Goal: Task Accomplishment & Management: Use online tool/utility

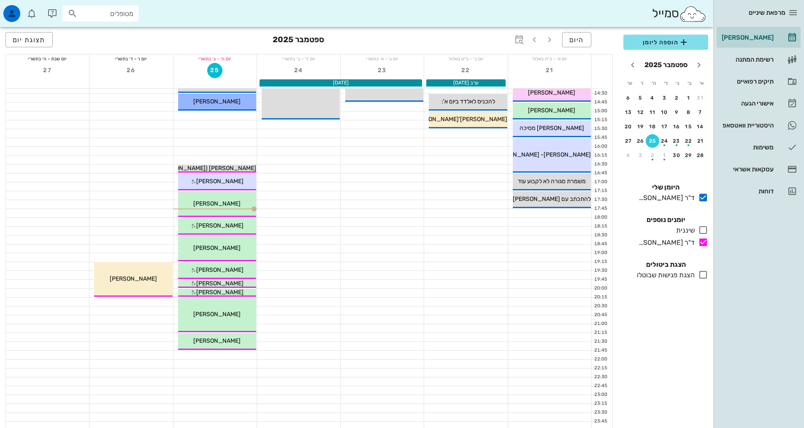
scroll to position [253, 0]
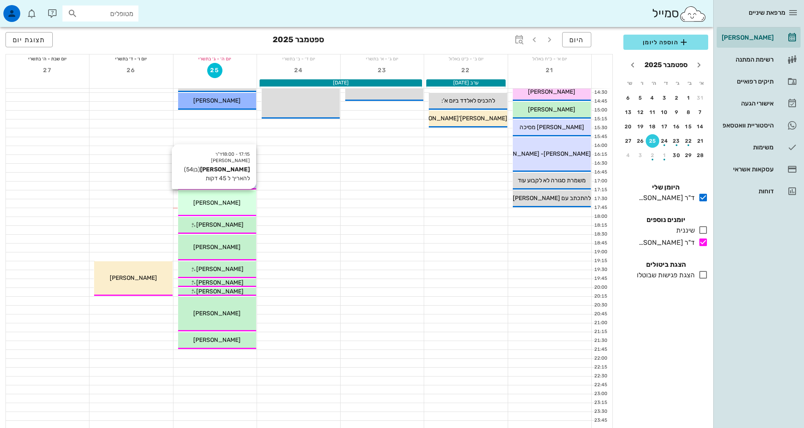
click at [224, 206] on div "[PERSON_NAME]" at bounding box center [217, 202] width 78 height 9
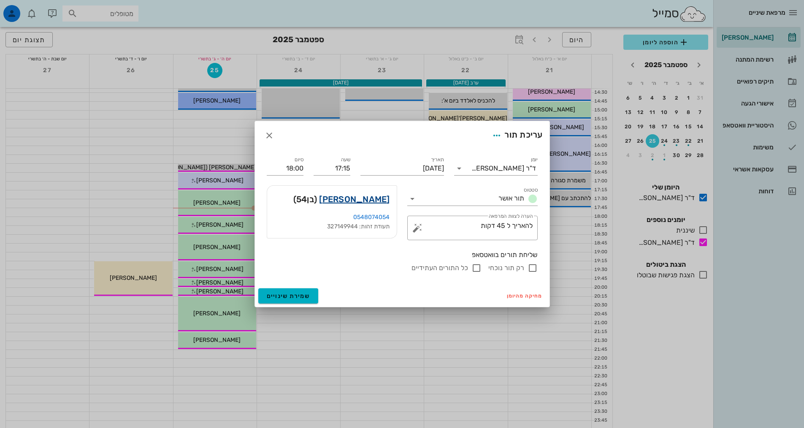
click at [381, 199] on link "[PERSON_NAME]" at bounding box center [354, 199] width 70 height 14
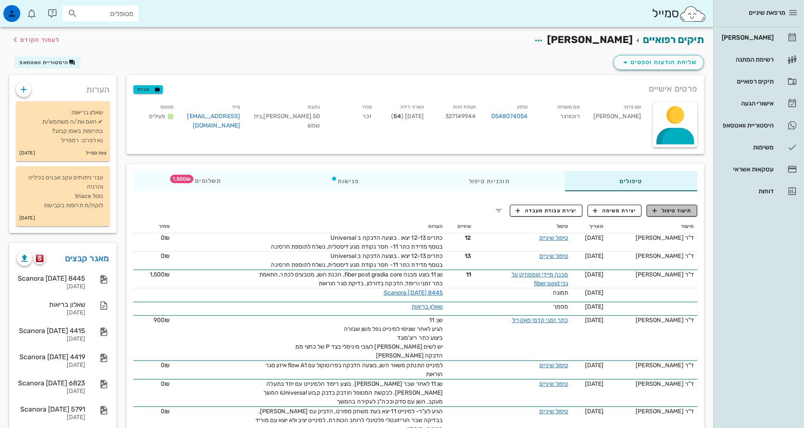
click at [670, 209] on span "תיעוד טיפול" at bounding box center [671, 211] width 39 height 8
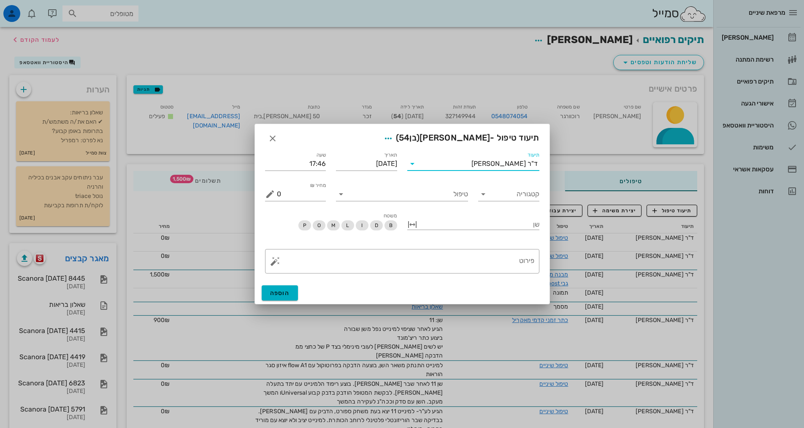
click at [471, 166] on input "תיעוד" at bounding box center [445, 164] width 52 height 14
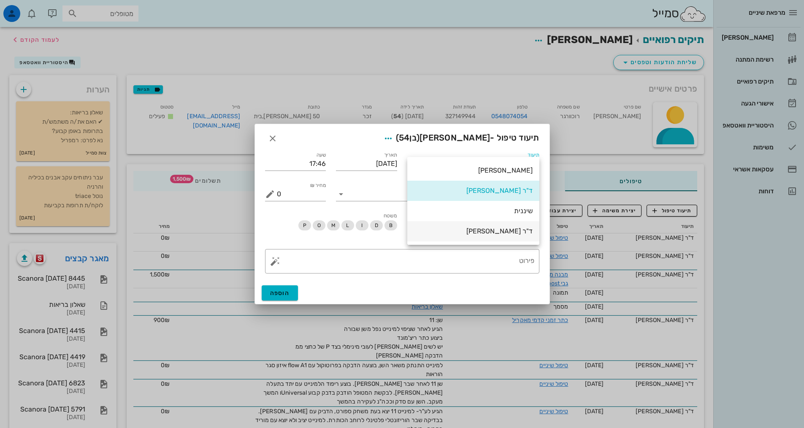
click at [501, 228] on div "ד"ר [PERSON_NAME]" at bounding box center [473, 231] width 119 height 8
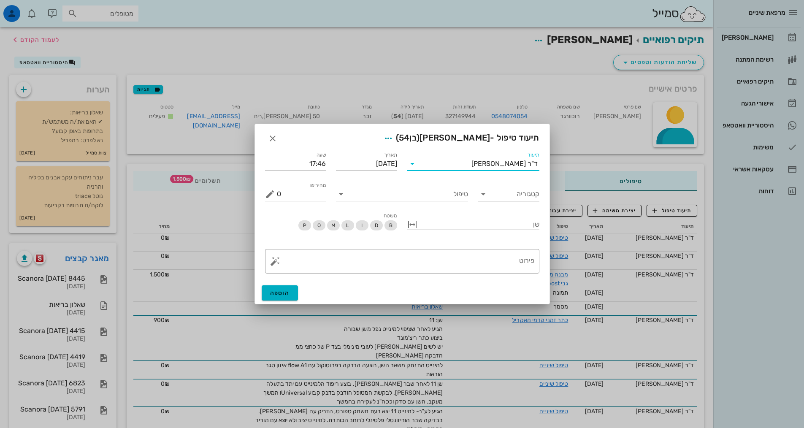
click at [508, 197] on input "קטגוריה" at bounding box center [516, 194] width 48 height 14
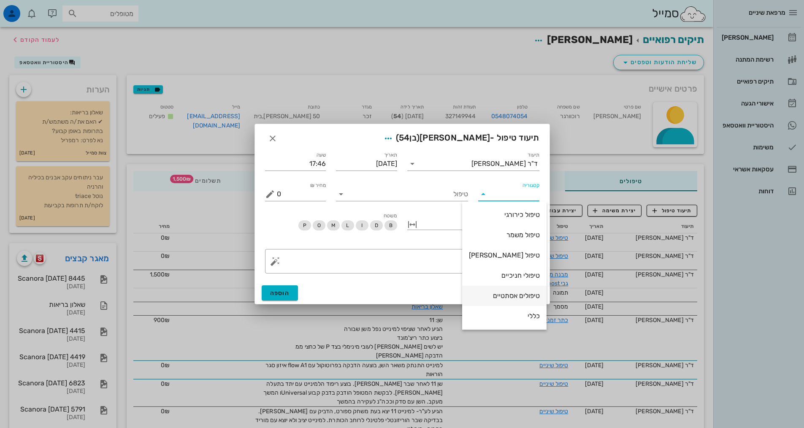
scroll to position [81, 0]
click at [492, 217] on div "טיפולים אסתטיים" at bounding box center [504, 215] width 71 height 8
type input "טיפולים אסתטיים"
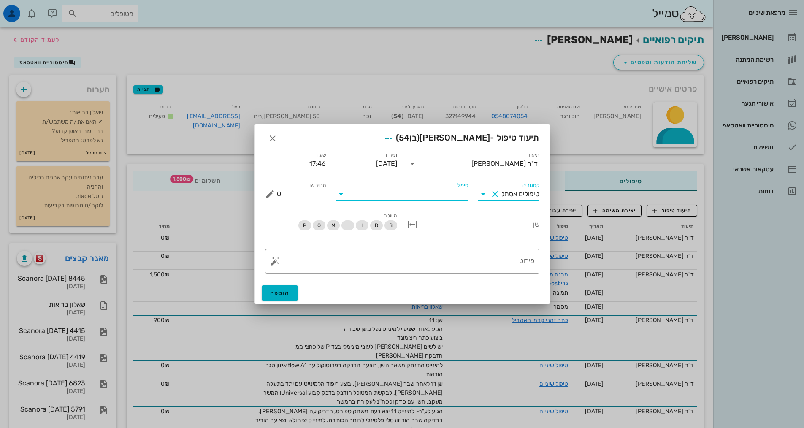
click at [402, 199] on input "טיפול" at bounding box center [408, 194] width 120 height 14
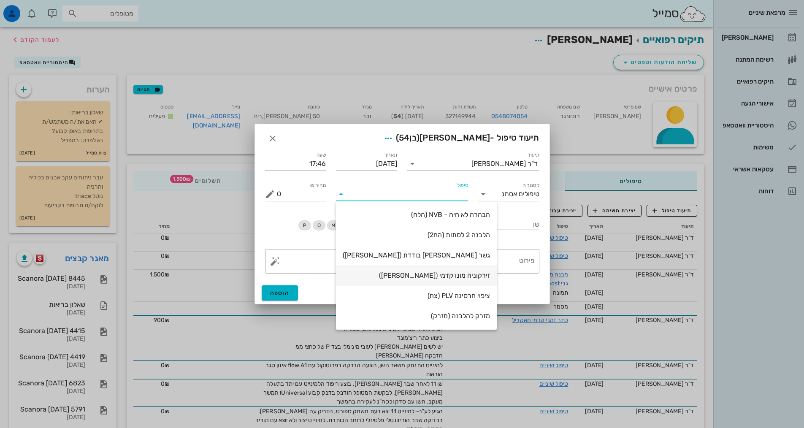
click at [427, 275] on div "זירקוניה מונו קדמי ([PERSON_NAME])" at bounding box center [416, 275] width 147 height 8
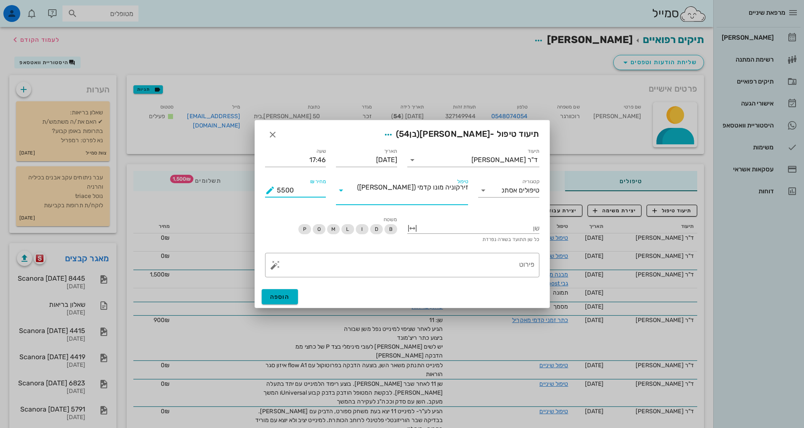
drag, startPoint x: 280, startPoint y: 194, endPoint x: 275, endPoint y: 193, distance: 5.5
click at [275, 193] on div "מחיר ₪ 5500" at bounding box center [295, 191] width 61 height 14
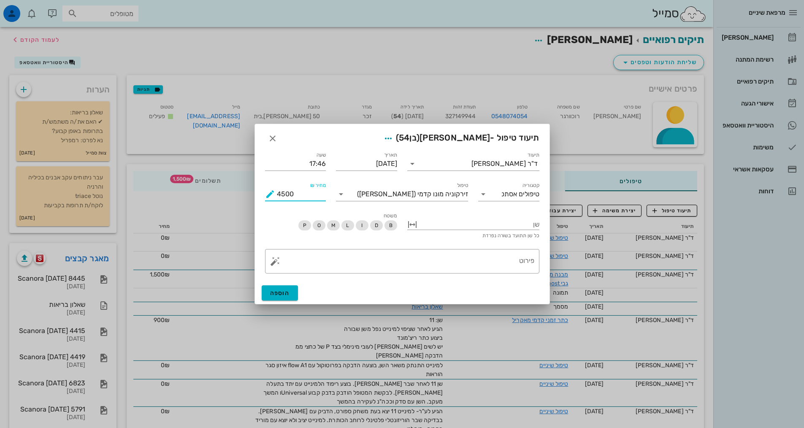
type input "4500"
click at [284, 224] on div "B D I L M O P" at bounding box center [331, 226] width 132 height 12
click at [497, 226] on div at bounding box center [479, 223] width 120 height 11
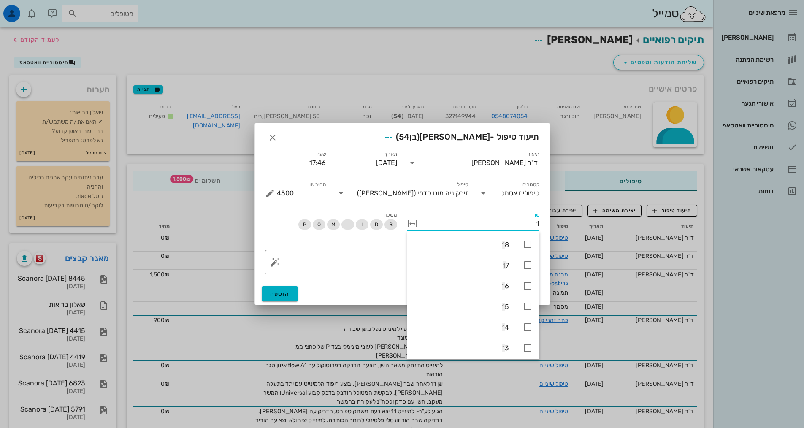
type input "11"
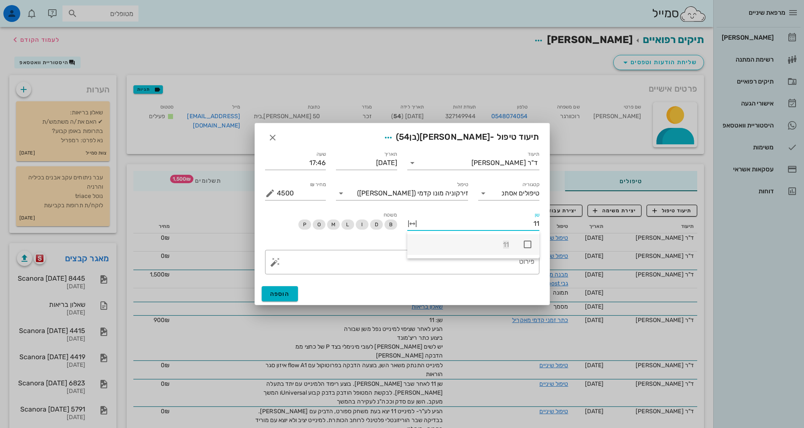
click at [525, 242] on icon at bounding box center [527, 244] width 10 height 10
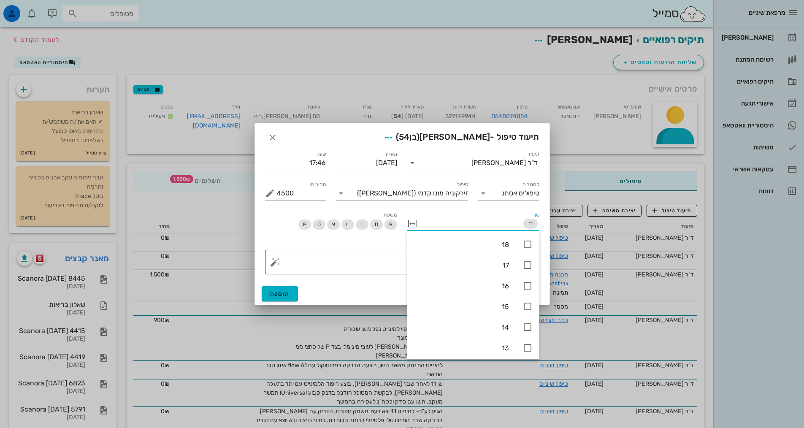
click at [373, 253] on div "פירוט" at bounding box center [405, 262] width 257 height 24
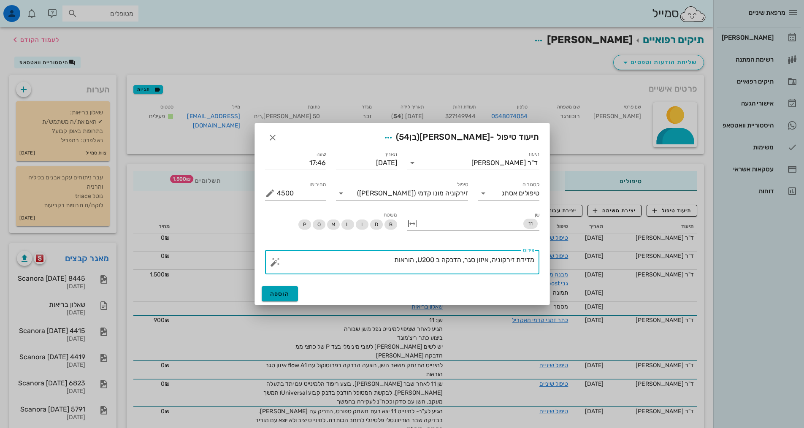
type textarea "מדידת זירקוניה, איזון סגר, הדבקה ב U200, הוראות"
click at [286, 293] on span "הוספה" at bounding box center [280, 293] width 20 height 7
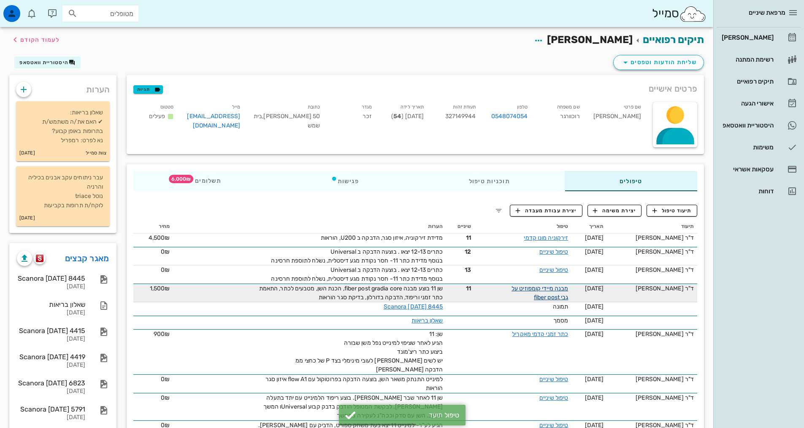
click at [538, 287] on link "מבנה מיידי קומפוזיט על גבי fiber post" at bounding box center [539, 293] width 57 height 16
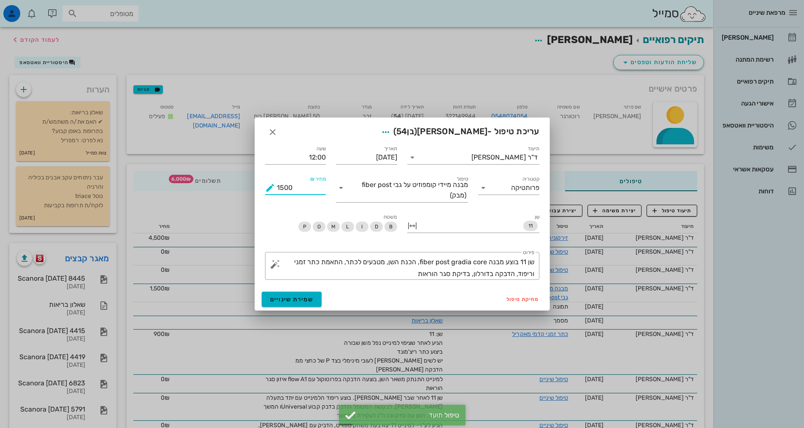
click at [280, 188] on input "1500" at bounding box center [301, 188] width 49 height 14
type input "1200"
click at [284, 305] on button "שמירת שינויים" at bounding box center [292, 299] width 60 height 15
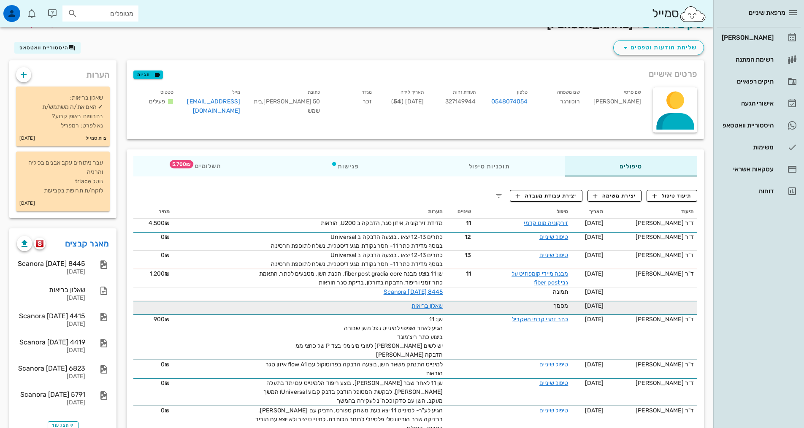
scroll to position [0, 0]
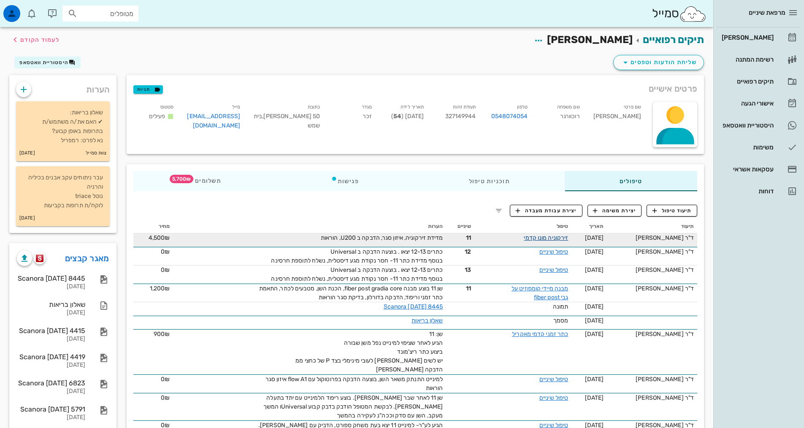
click at [554, 238] on link "זירקוניה מונו קדמי" at bounding box center [546, 237] width 44 height 7
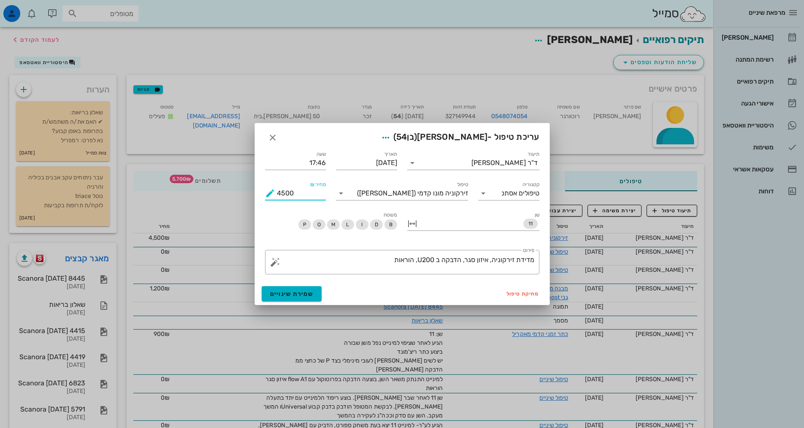
drag, startPoint x: 281, startPoint y: 192, endPoint x: 285, endPoint y: 194, distance: 4.4
click at [285, 194] on input "4500" at bounding box center [301, 193] width 49 height 14
click at [283, 194] on input "4800" at bounding box center [301, 193] width 49 height 14
type input "4800"
click at [304, 297] on button "שמירת שינויים" at bounding box center [292, 293] width 60 height 15
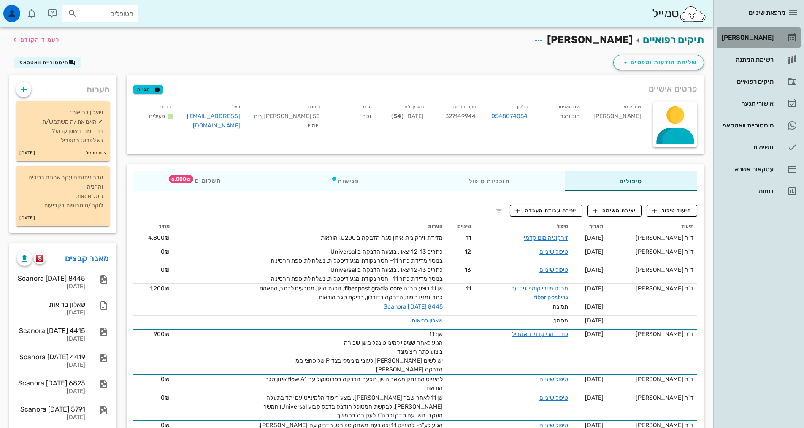
click at [764, 36] on div "[PERSON_NAME]" at bounding box center [747, 37] width 54 height 7
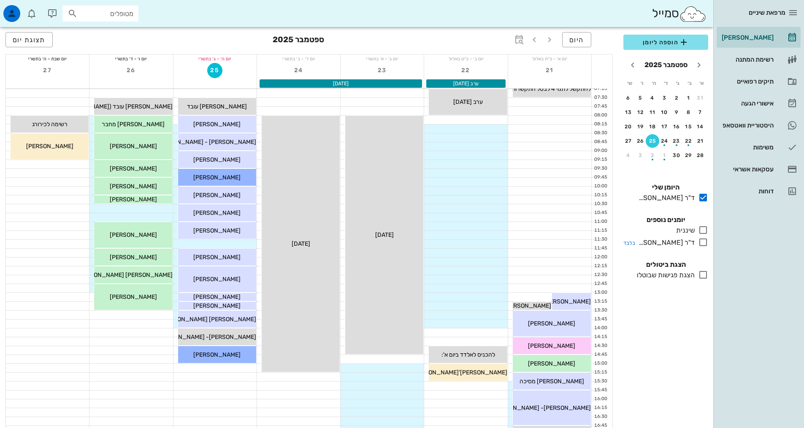
click at [701, 243] on icon at bounding box center [703, 242] width 10 height 10
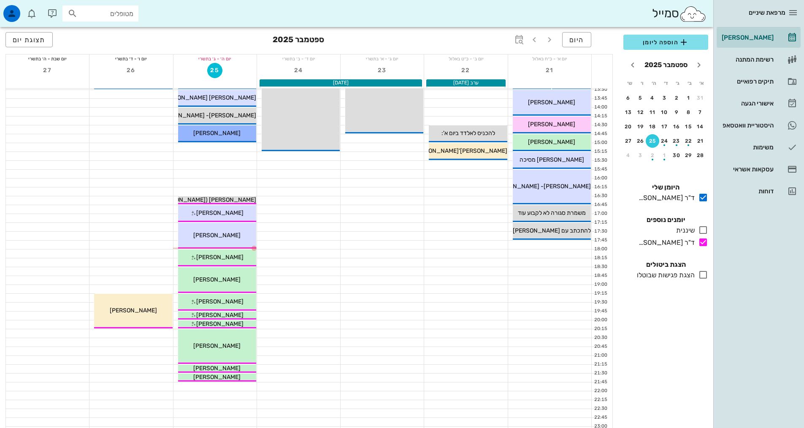
scroll to position [211, 0]
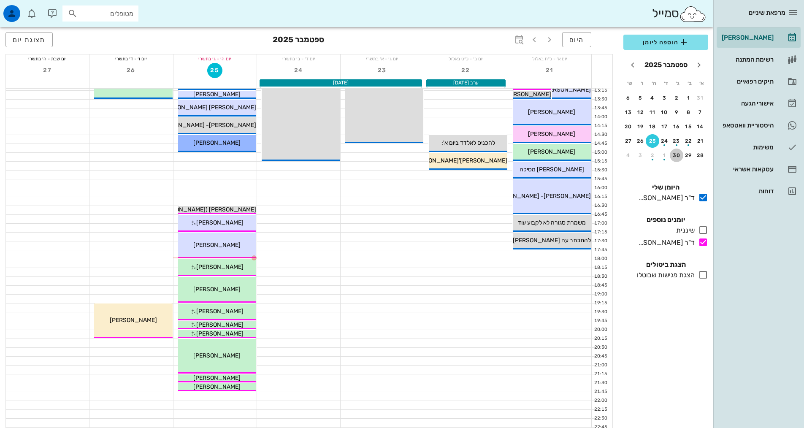
click at [681, 156] on div "30" at bounding box center [677, 155] width 14 height 6
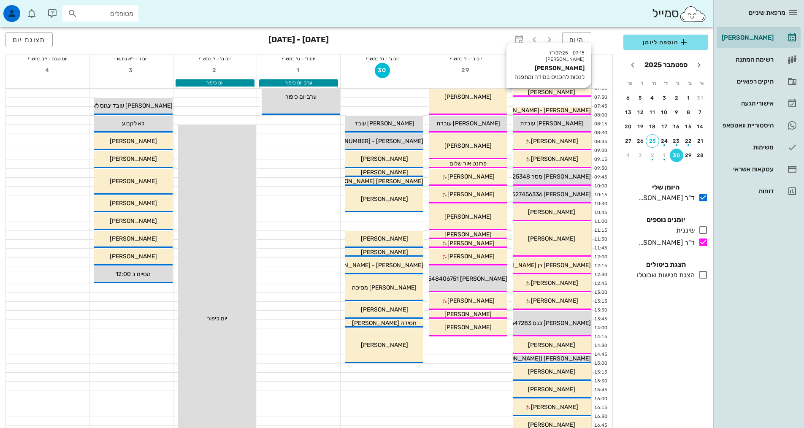
click at [558, 92] on span "[PERSON_NAME]" at bounding box center [551, 92] width 47 height 7
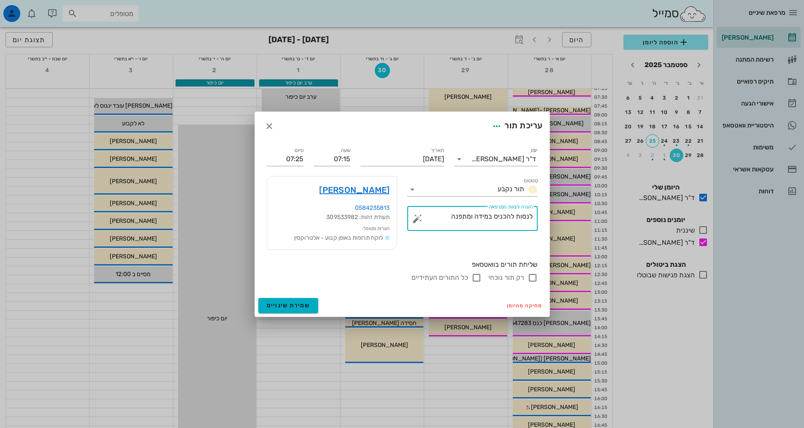
drag, startPoint x: 514, startPoint y: 217, endPoint x: 573, endPoint y: 219, distance: 58.2
click at [573, 219] on div "מרפאת שיניים [PERSON_NAME] רשימת המתנה תיקים רפואיים אישורי הגעה 3 היסטוריית וו…" at bounding box center [402, 341] width 804 height 682
drag, startPoint x: 461, startPoint y: 218, endPoint x: 508, endPoint y: 215, distance: 46.9
click at [508, 215] on textarea "להכניס במידה ומתפנה" at bounding box center [475, 221] width 113 height 20
type textarea "להכניס [PERSON_NAME] מטופלים לשיוף"
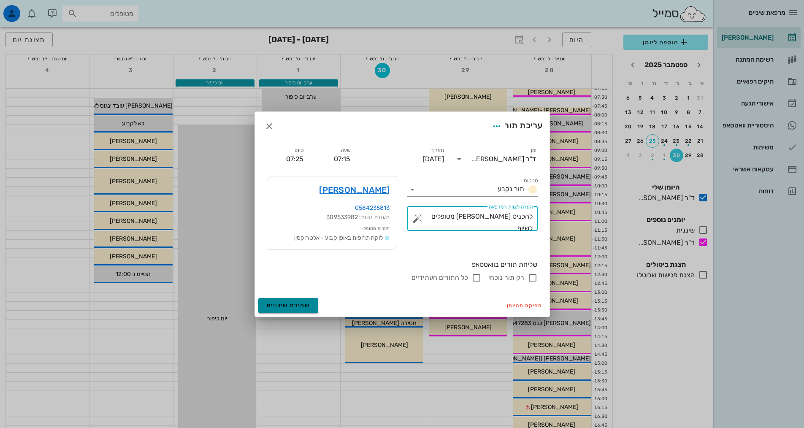
click at [306, 305] on span "שמירת שינויים" at bounding box center [288, 305] width 43 height 7
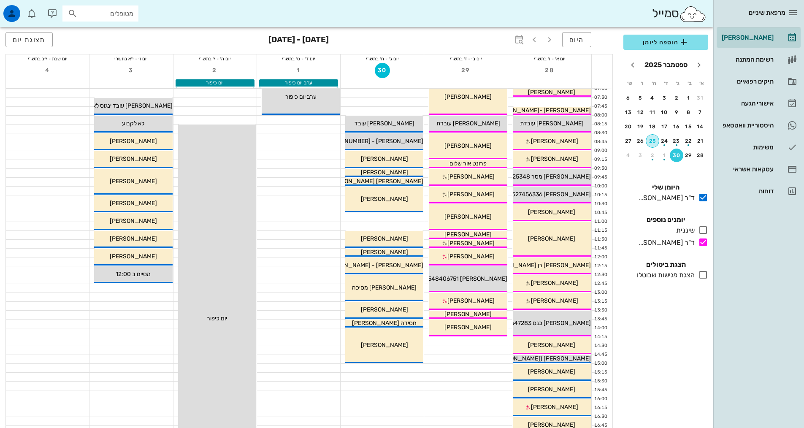
click at [655, 141] on div "25" at bounding box center [652, 141] width 13 height 6
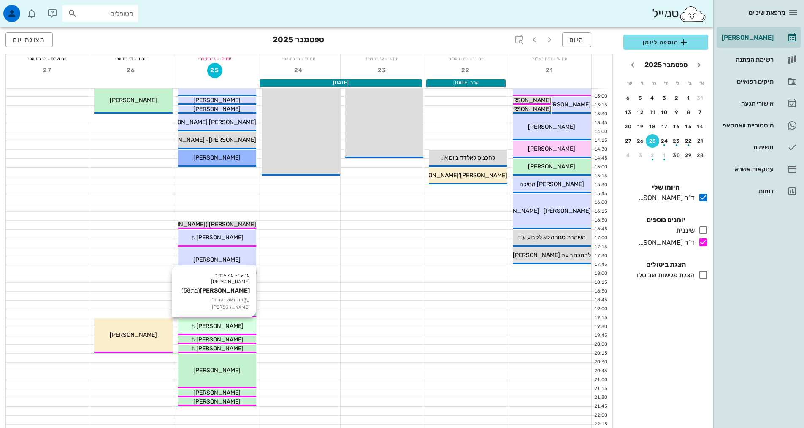
scroll to position [211, 0]
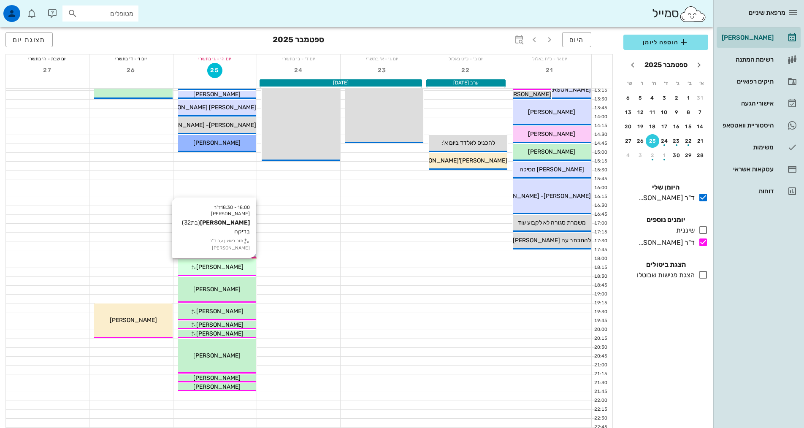
click at [215, 267] on span "[PERSON_NAME]" at bounding box center [219, 266] width 47 height 7
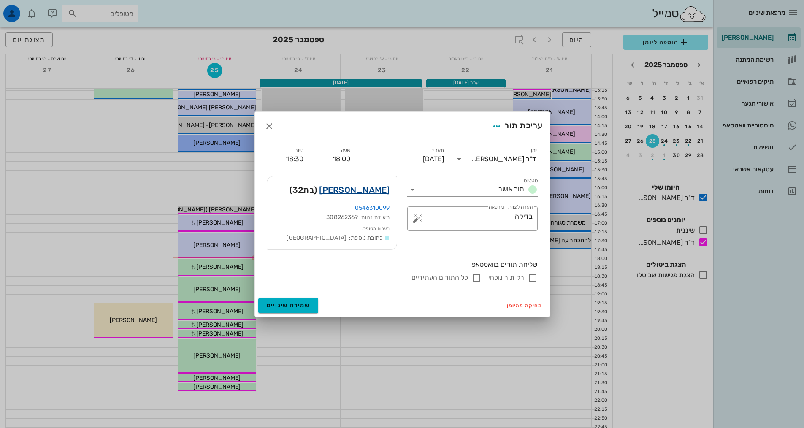
click at [340, 191] on link "[PERSON_NAME]" at bounding box center [354, 190] width 70 height 14
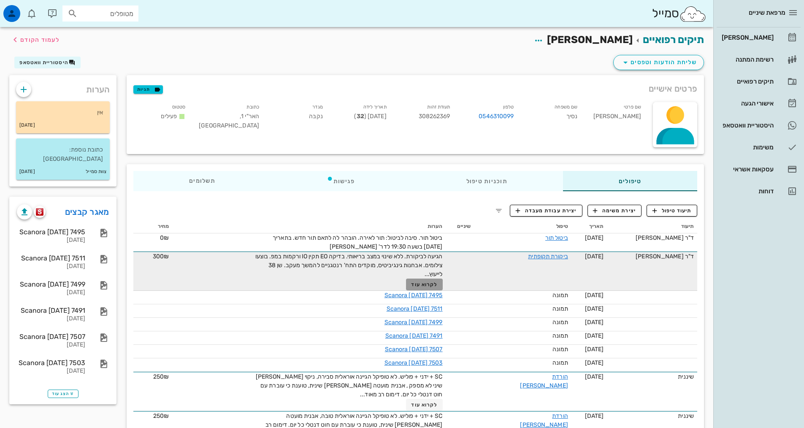
click at [425, 283] on span "לקרוא עוד" at bounding box center [424, 284] width 26 height 6
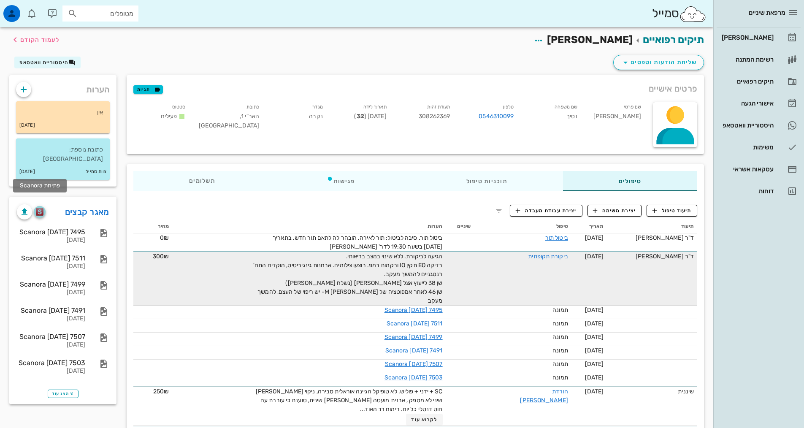
click at [40, 208] on img "button" at bounding box center [40, 212] width 8 height 8
click at [43, 208] on img "button" at bounding box center [40, 212] width 8 height 8
click at [41, 208] on img "button" at bounding box center [40, 212] width 8 height 8
drag, startPoint x: 665, startPoint y: 206, endPoint x: 641, endPoint y: 168, distance: 44.9
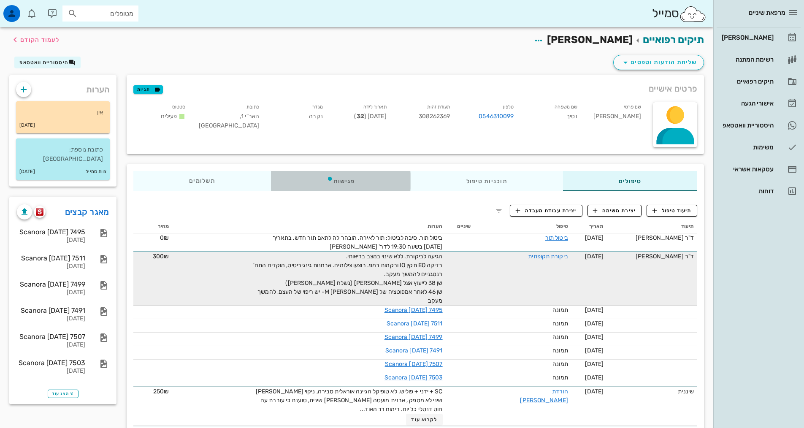
click at [367, 181] on div "פגישות" at bounding box center [341, 181] width 140 height 20
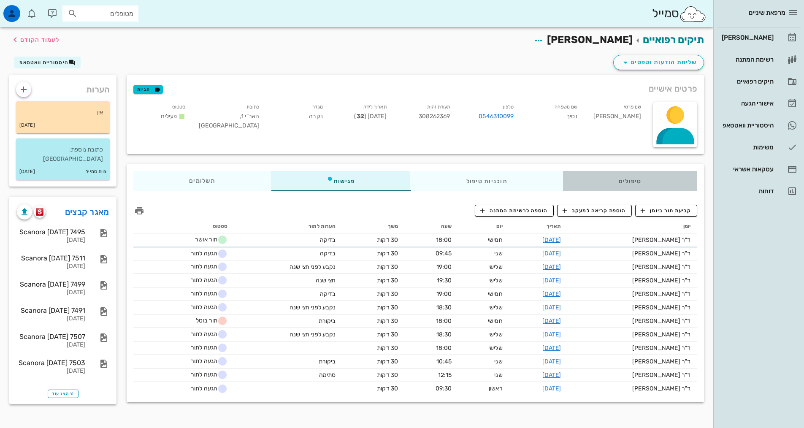
click at [634, 177] on div "טיפולים" at bounding box center [630, 181] width 134 height 20
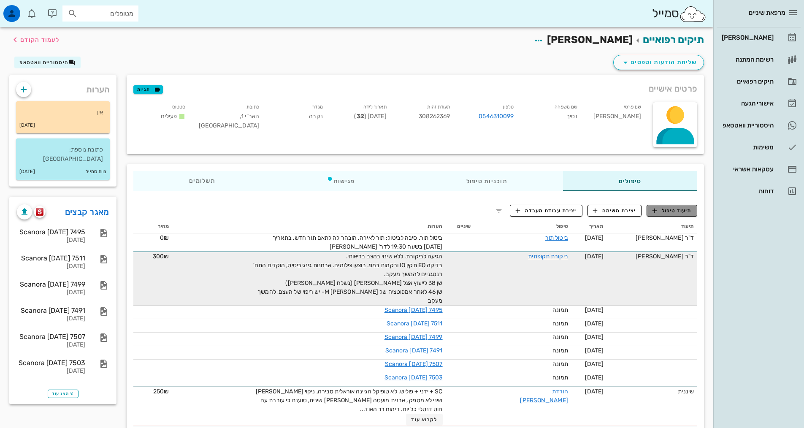
click at [669, 210] on span "תיעוד טיפול" at bounding box center [671, 211] width 39 height 8
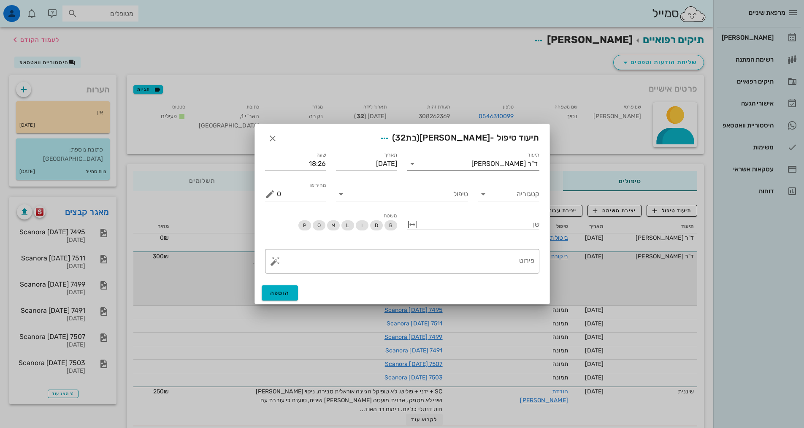
click at [497, 167] on div "ד"ר [PERSON_NAME]" at bounding box center [504, 164] width 66 height 8
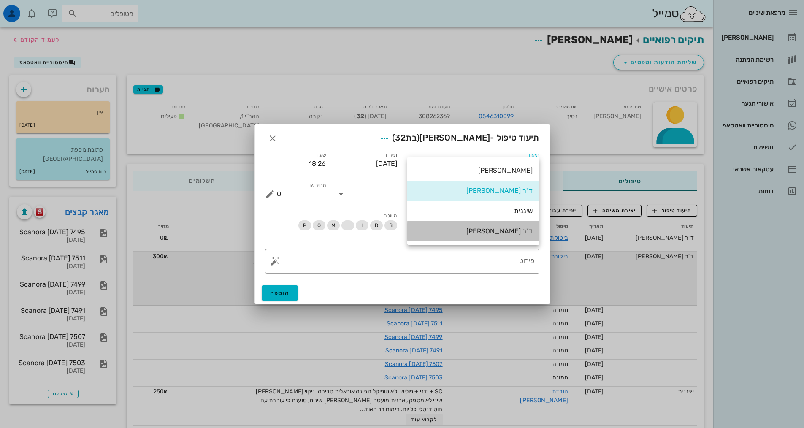
click at [503, 235] on div "ד"ר [PERSON_NAME]" at bounding box center [473, 231] width 119 height 8
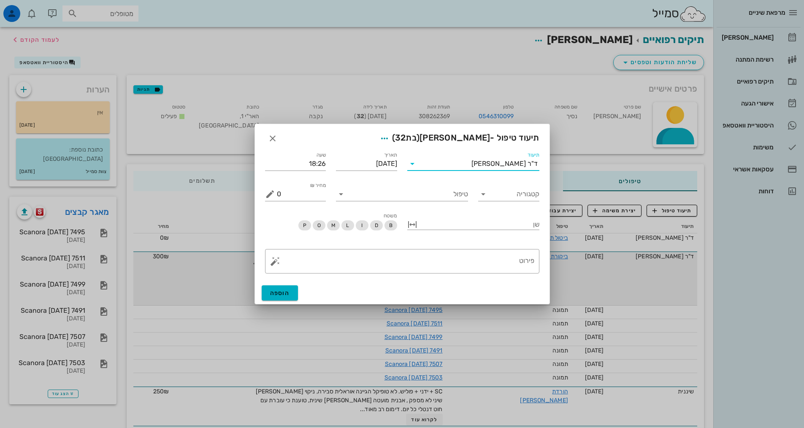
click at [514, 202] on div "קטגוריה" at bounding box center [508, 191] width 71 height 30
click at [513, 201] on div "קטגוריה" at bounding box center [508, 194] width 61 height 14
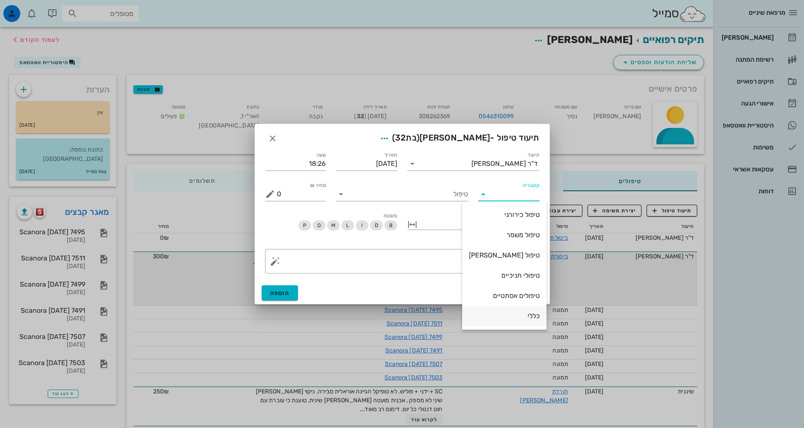
click at [511, 319] on div "כללי" at bounding box center [504, 316] width 71 height 8
type input "כללי"
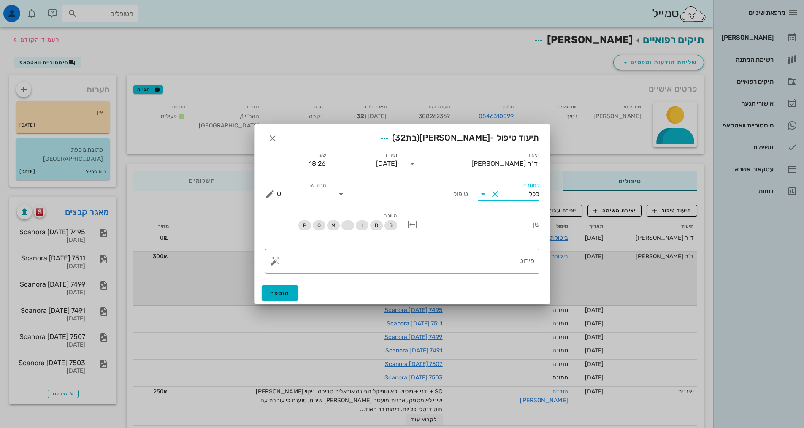
click at [445, 192] on input "טיפול" at bounding box center [408, 194] width 120 height 14
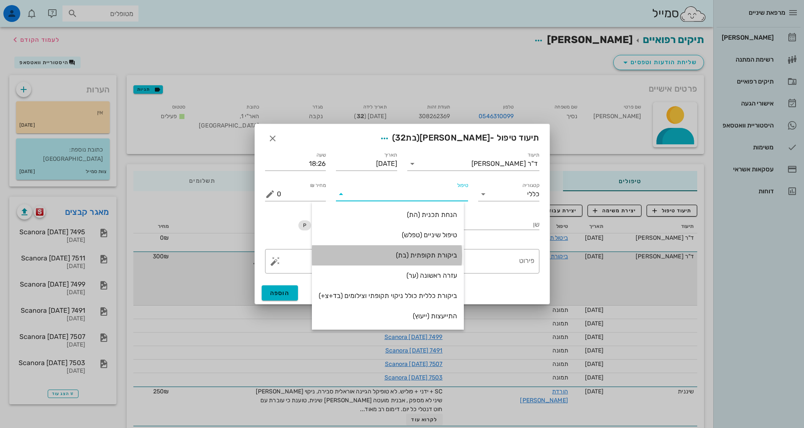
click at [428, 253] on div "ביקורת תקופתית (בת)" at bounding box center [388, 255] width 138 height 8
type input "350"
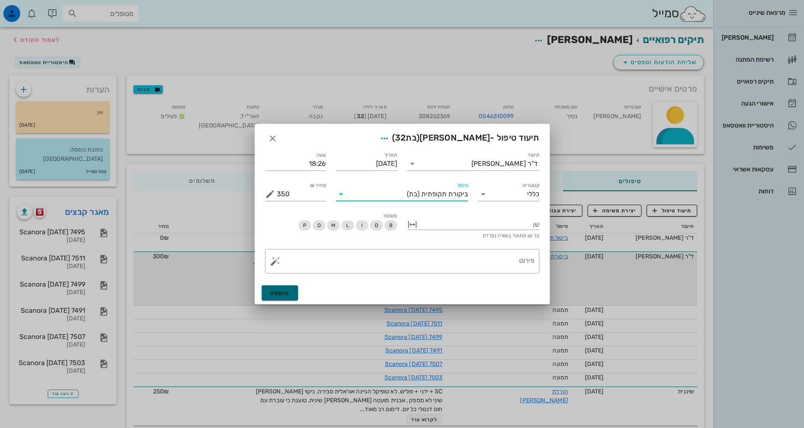
click at [278, 293] on span "הוספה" at bounding box center [280, 292] width 20 height 7
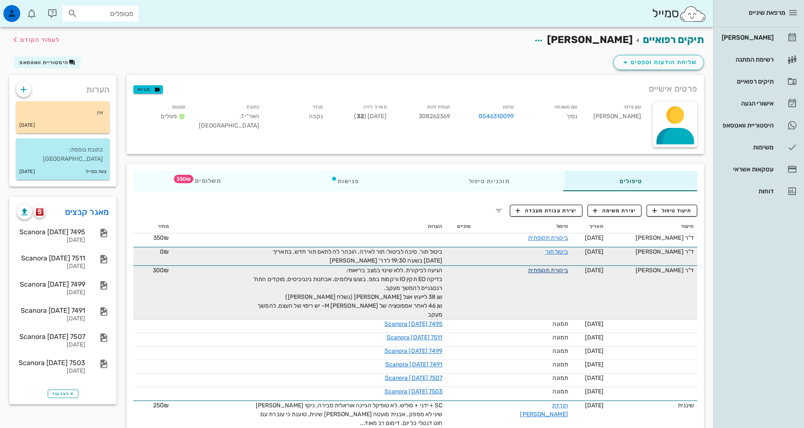
click at [563, 268] on link "ביקורת תקופתית" at bounding box center [548, 270] width 40 height 7
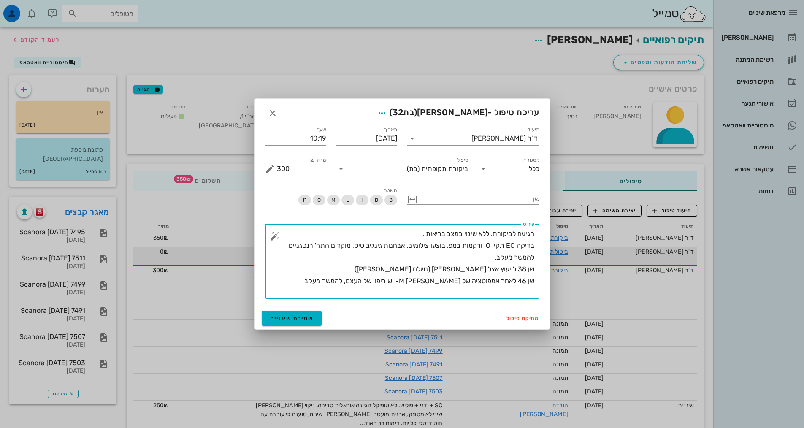
drag, startPoint x: 327, startPoint y: 288, endPoint x: 603, endPoint y: 230, distance: 281.7
type textarea "הגיעה לביקורת. ללא שינוי במצב בריאותי. בדיקה EO תקין IO ורקמות במפ. בוצעו צילומ…"
click at [274, 109] on icon "button" at bounding box center [273, 113] width 10 height 10
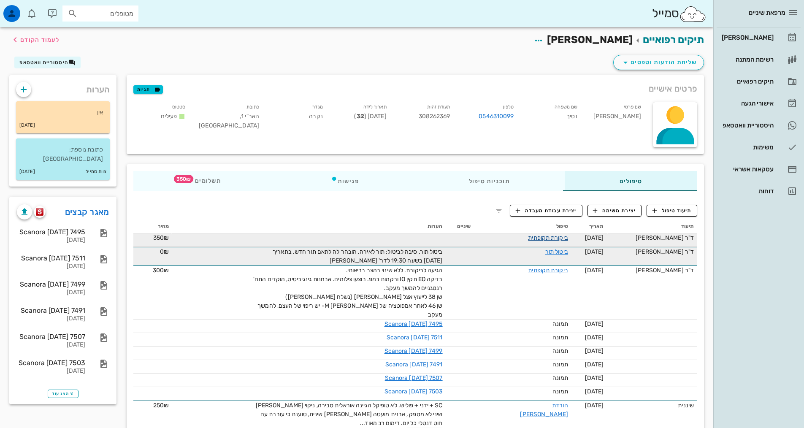
click at [551, 241] on link "ביקורת תקופתית" at bounding box center [548, 237] width 40 height 7
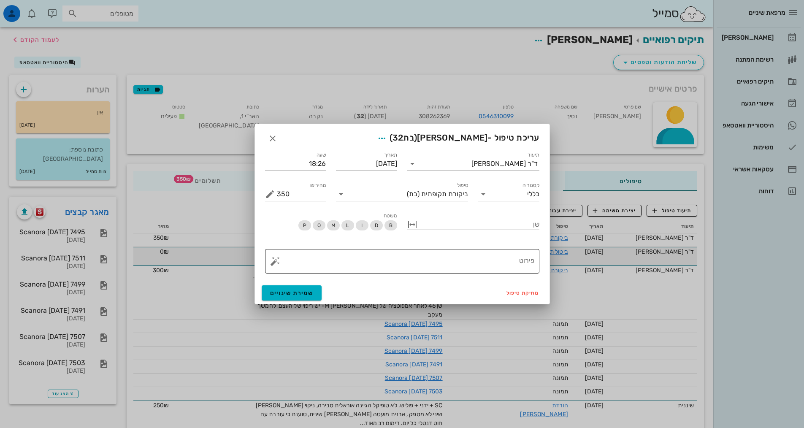
click at [494, 262] on textarea "פירוט" at bounding box center [405, 263] width 257 height 20
paste textarea "הגיעה לביקורת. ללא שינוי במצב בריאותי. בדיקה EO תקין IO ורקמות במפ. בוצעו צילומ…"
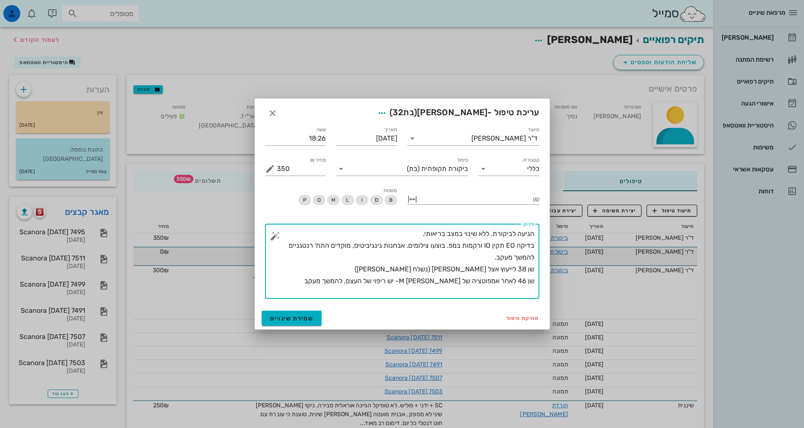
click at [336, 278] on textarea "הגיעה לביקורת. ללא שינוי במצב בריאותי. בדיקה EO תקין IO ורקמות במפ. בוצעו צילומ…" at bounding box center [405, 263] width 257 height 71
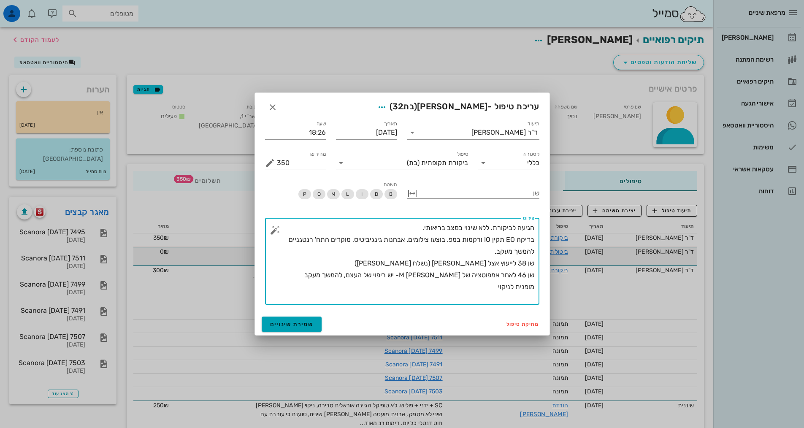
type textarea "הגיעה לביקורת. ללא שינוי במצב בריאותי. בדיקה EO תקין IO ורקמות במפ. בוצעו צילומ…"
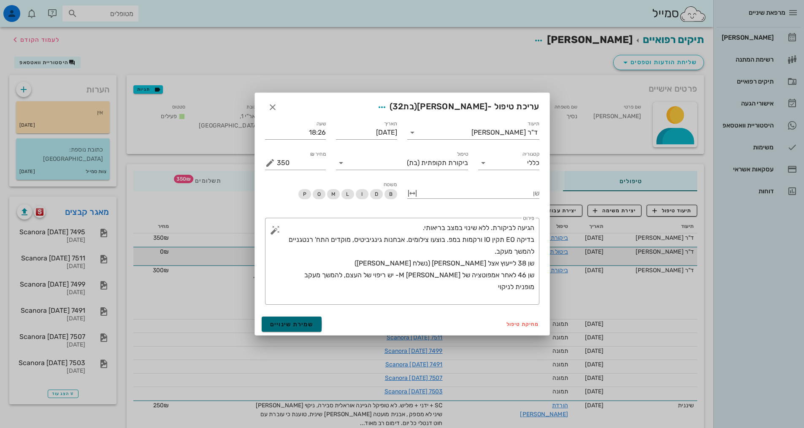
click at [292, 321] on span "שמירת שינויים" at bounding box center [291, 324] width 43 height 7
